Goal: Information Seeking & Learning: Learn about a topic

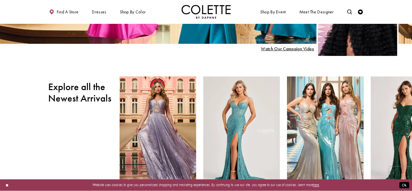
scroll to position [159, 0]
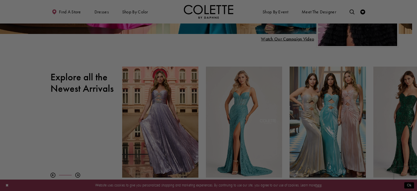
drag, startPoint x: 413, startPoint y: 19, endPoint x: 416, endPoint y: 43, distance: 24.7
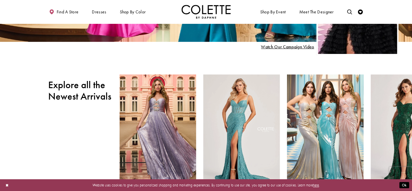
scroll to position [0, 0]
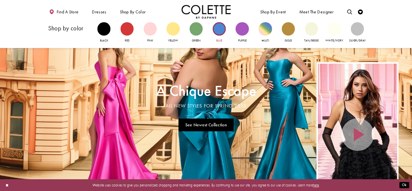
click at [222, 32] on div "Primary block" at bounding box center [219, 28] width 13 height 13
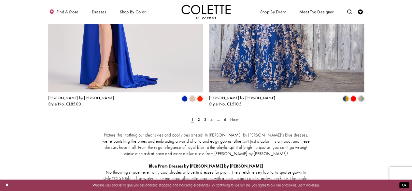
scroll to position [919, 0]
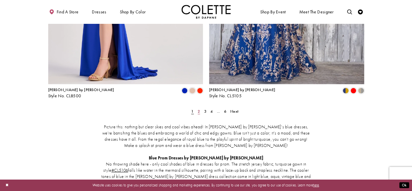
click at [201, 107] on link "2" at bounding box center [198, 110] width 5 height 7
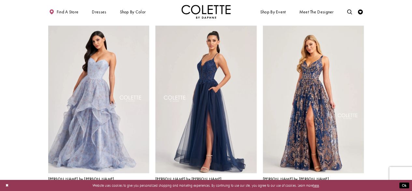
scroll to position [577, 0]
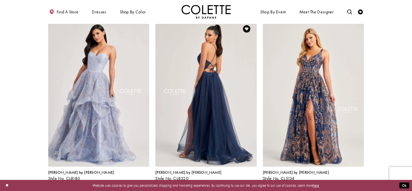
click at [211, 57] on img "Visit Colette by Daphne Style No. CL8320 Page" at bounding box center [205, 92] width 101 height 147
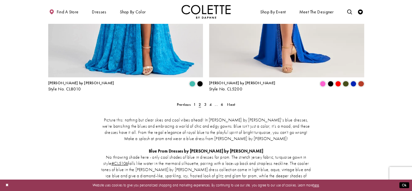
scroll to position [921, 0]
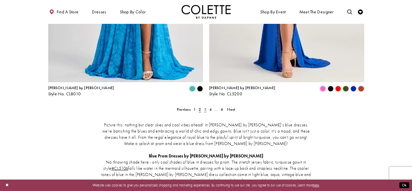
click at [205, 106] on span "3" at bounding box center [205, 108] width 2 height 5
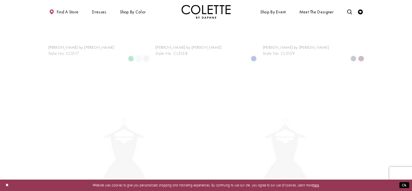
scroll to position [27, 0]
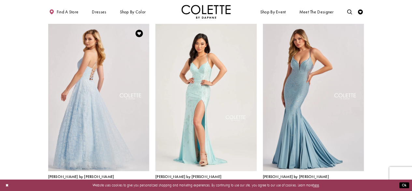
click at [96, 102] on img "Visit Colette by Daphne Style No. CL8650 Page" at bounding box center [98, 96] width 101 height 147
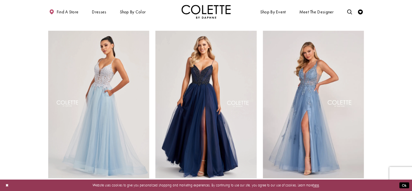
scroll to position [203, 0]
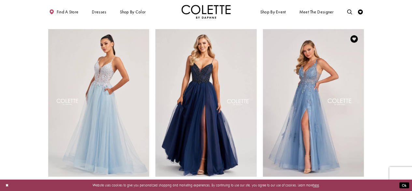
click at [305, 104] on img "Visit Colette by Daphne Style No. CL2074 Page" at bounding box center [313, 102] width 101 height 147
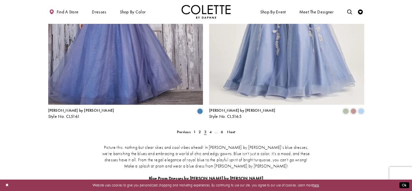
scroll to position [892, 0]
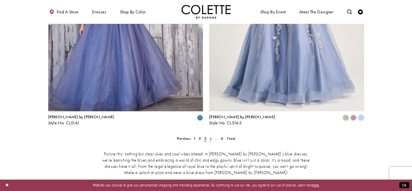
click at [212, 134] on link "4" at bounding box center [210, 137] width 5 height 7
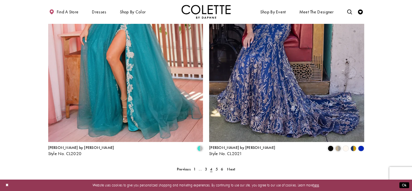
scroll to position [834, 0]
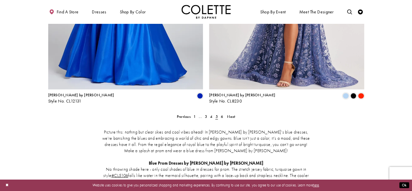
scroll to position [921, 0]
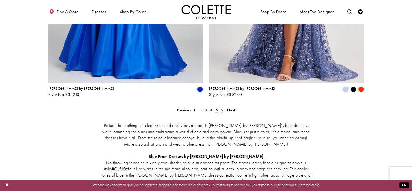
click at [221, 107] on span "6" at bounding box center [222, 109] width 2 height 5
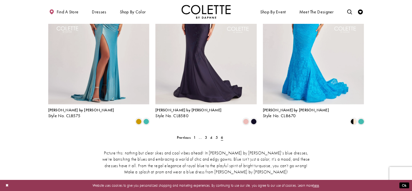
scroll to position [464, 0]
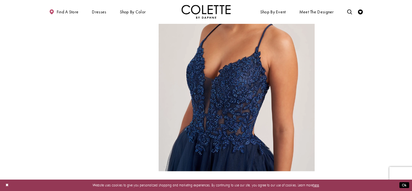
scroll to position [554, 0]
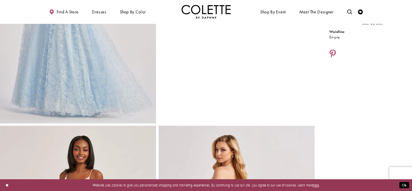
scroll to position [29, 0]
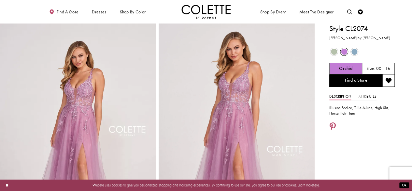
click at [353, 54] on span "Product color controls state depends on size chosen" at bounding box center [354, 52] width 6 height 6
